Goal: Task Accomplishment & Management: Complete application form

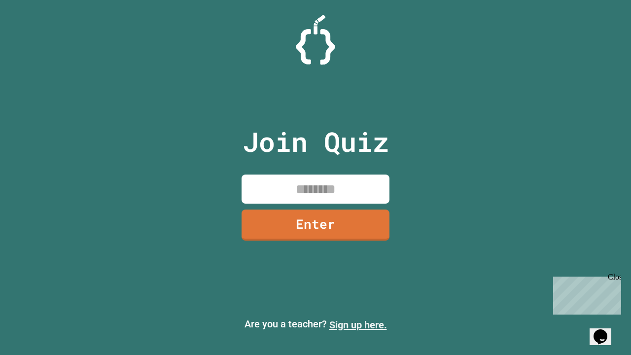
click at [358, 325] on link "Sign up here." at bounding box center [358, 325] width 58 height 12
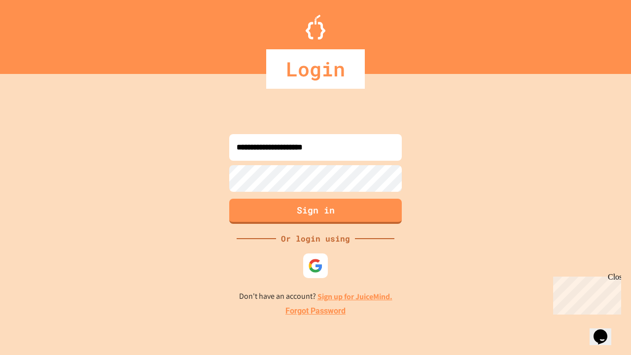
type input "**********"
